Goal: Complete application form

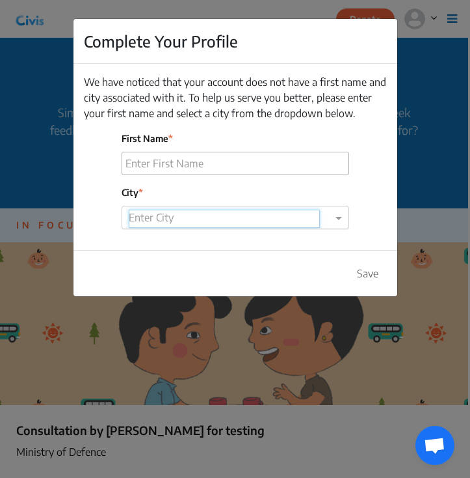
click at [277, 226] on div "Enter City" at bounding box center [236, 217] width 228 height 23
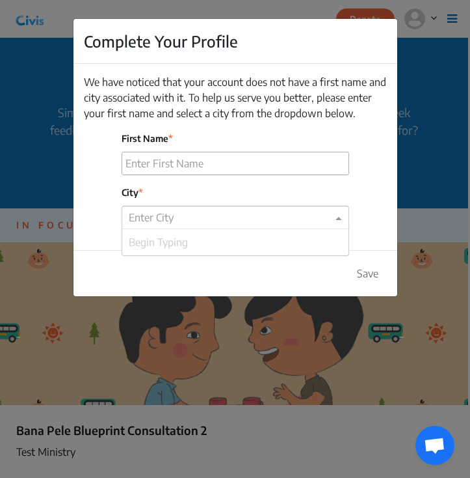
click at [411, 215] on div "Complete Your Profile We have noticed that your account does not have a first n…" at bounding box center [235, 239] width 470 height 478
click at [316, 232] on div "We have noticed that your account does not have a first name and city associate…" at bounding box center [236, 157] width 324 height 186
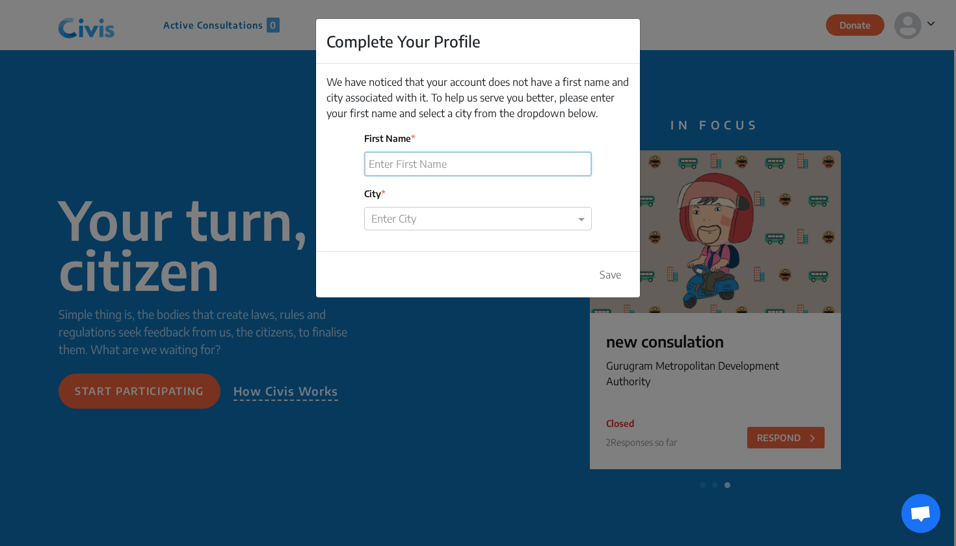
click at [468, 168] on input "First Name" at bounding box center [478, 163] width 226 height 23
type input "Saliha"
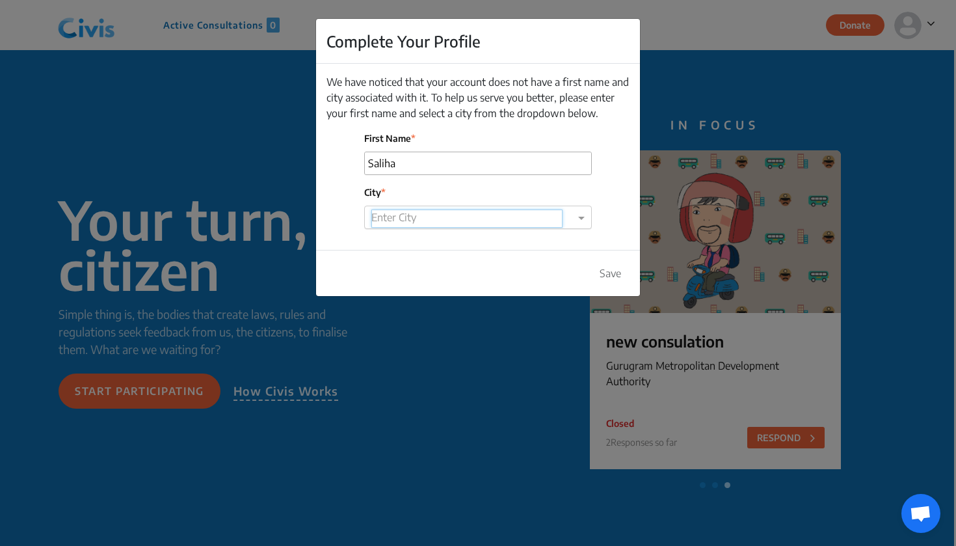
click at [470, 223] on input "text" at bounding box center [467, 219] width 191 height 18
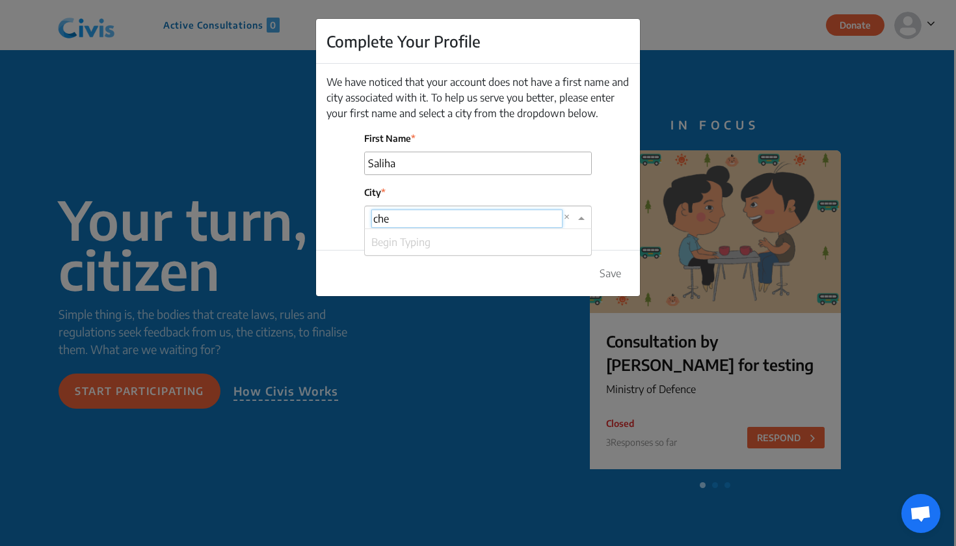
type input "[PERSON_NAME]"
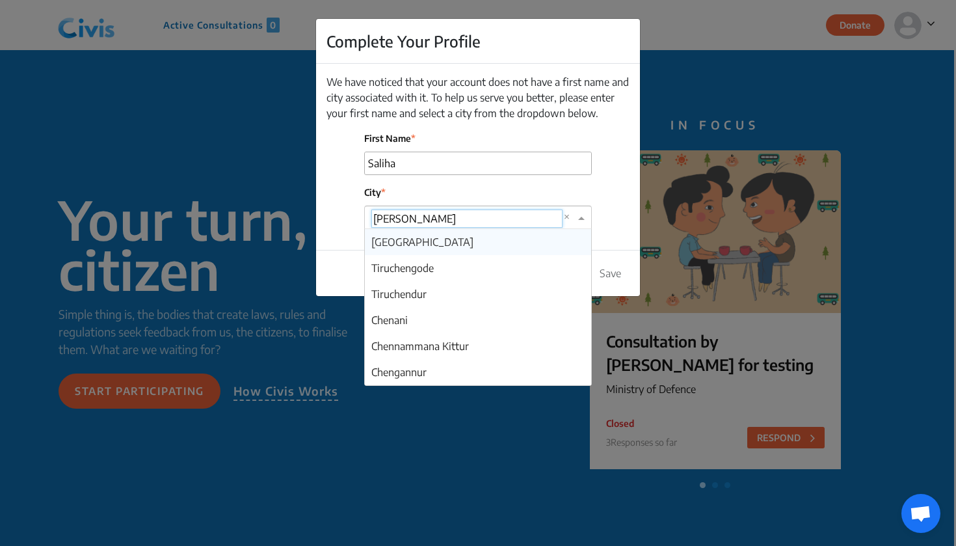
click at [435, 244] on div "[GEOGRAPHIC_DATA]" at bounding box center [478, 242] width 226 height 26
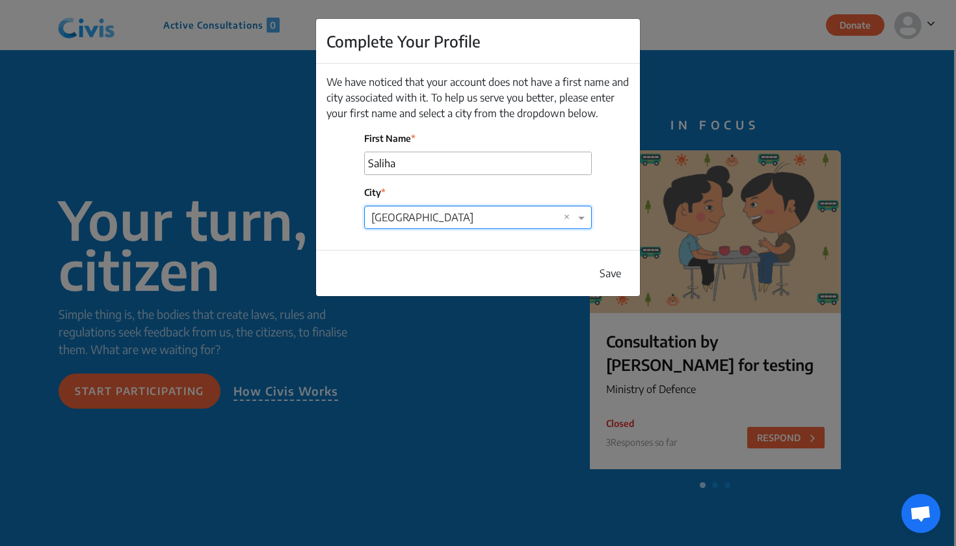
click at [470, 275] on button "Save" at bounding box center [610, 273] width 38 height 25
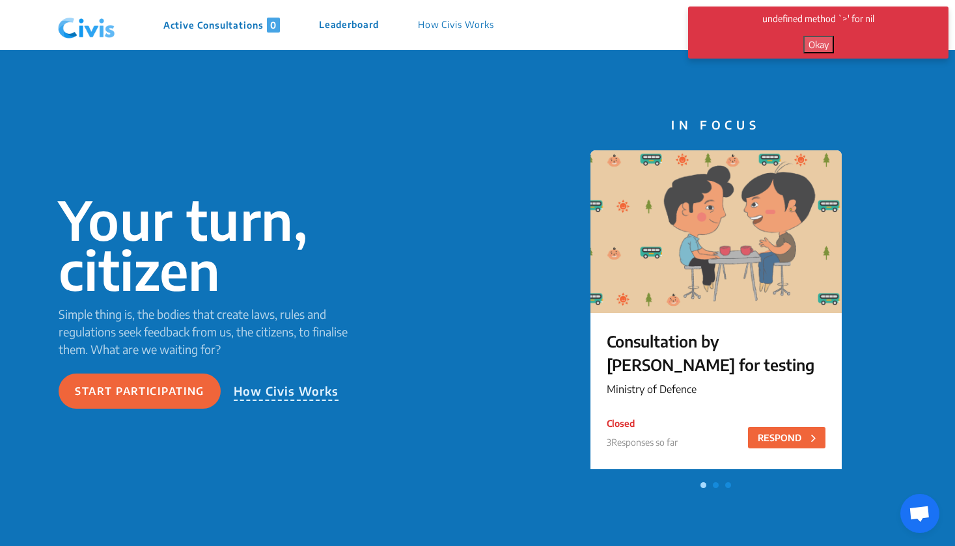
click at [470, 52] on button "Okay" at bounding box center [818, 45] width 31 height 18
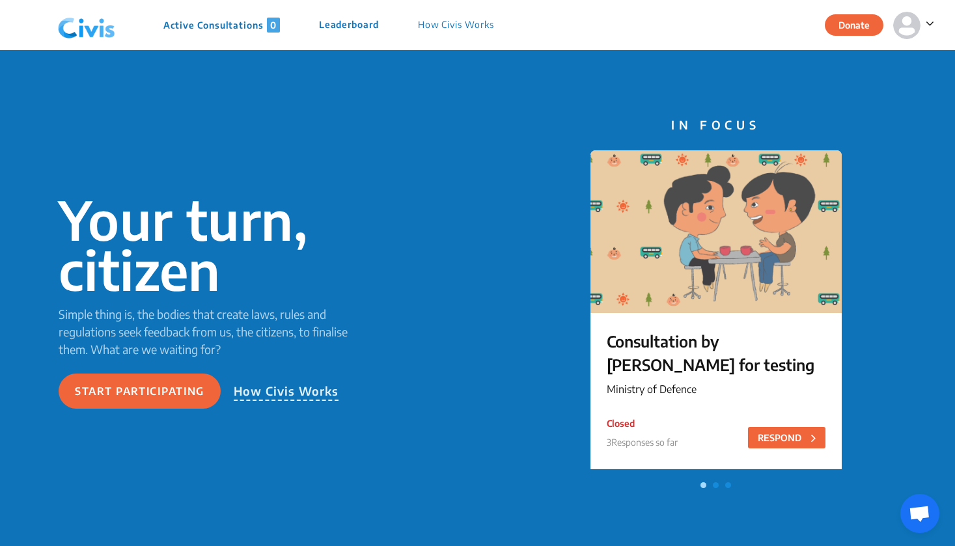
click at [470, 25] on img at bounding box center [906, 25] width 27 height 27
click at [470, 61] on p "Profile" at bounding box center [881, 61] width 91 height 20
